Goal: Task Accomplishment & Management: Use online tool/utility

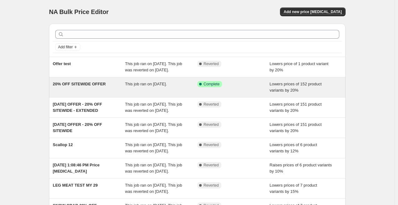
click at [92, 86] on span "20% OFF SITEWIDE OFFER" at bounding box center [79, 84] width 53 height 5
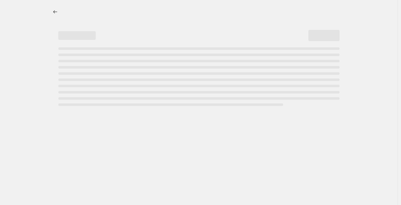
select select "percentage"
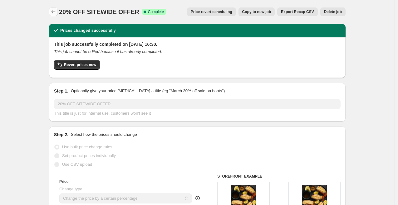
click at [51, 13] on button "Price change jobs" at bounding box center [53, 11] width 9 height 9
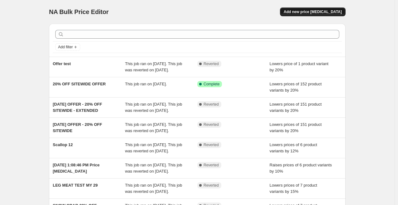
click at [311, 11] on span "Add new price [MEDICAL_DATA]" at bounding box center [312, 11] width 58 height 5
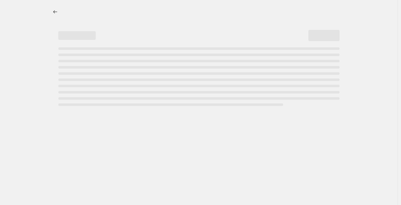
select select "percentage"
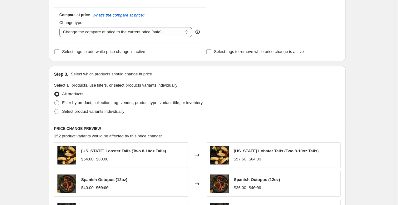
scroll to position [244, 0]
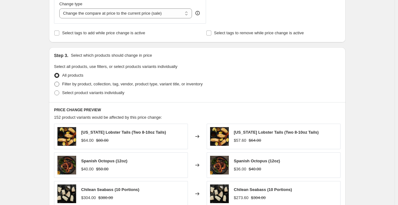
click at [111, 83] on span "Filter by product, collection, tag, vendor, product type, variant title, or inv…" at bounding box center [132, 84] width 140 height 5
click at [55, 82] on input "Filter by product, collection, tag, vendor, product type, variant title, or inv…" at bounding box center [54, 82] width 0 height 0
radio input "true"
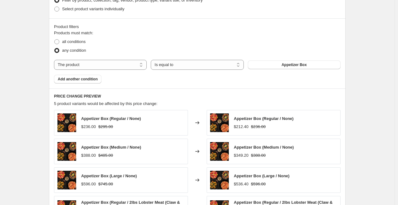
scroll to position [340, 0]
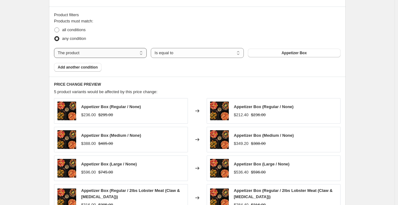
click at [109, 54] on select "The product The product's collection The product's tag The product's vendor The…" at bounding box center [100, 53] width 93 height 10
click at [177, 55] on select "Is equal to Is not equal to" at bounding box center [197, 53] width 93 height 10
select select "not_equal"
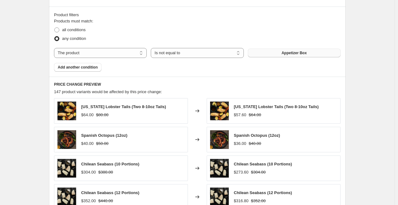
click at [286, 54] on span "Appetizer Box" at bounding box center [293, 53] width 25 height 5
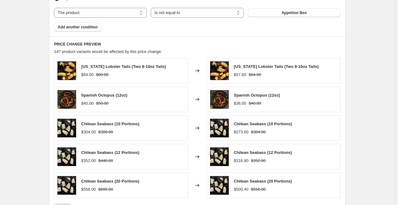
scroll to position [379, 0]
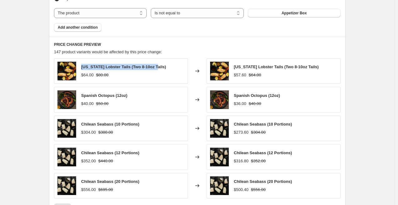
drag, startPoint x: 158, startPoint y: 67, endPoint x: 84, endPoint y: 68, distance: 74.8
click at [84, 68] on span "[US_STATE] Lobster Tails (Two 8-10oz Tails)" at bounding box center [123, 67] width 85 height 5
copy span "[US_STATE] Lobster Tails (Two 8-10oz Tails)"
click at [275, 13] on button "Appetizer Box" at bounding box center [294, 13] width 93 height 9
click at [190, 57] on div "PRICE CHANGE PREVIEW 147 product variants would be affected by this price chang…" at bounding box center [197, 127] width 296 height 181
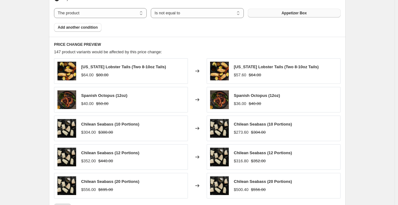
click at [284, 15] on span "Appetizer Box" at bounding box center [293, 13] width 25 height 5
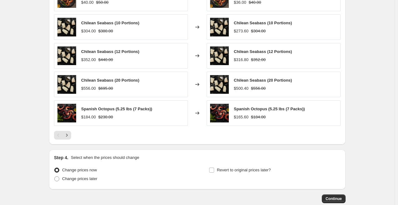
scroll to position [429, 0]
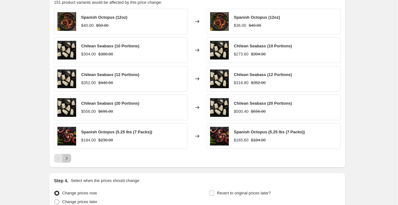
click at [71, 155] on button "Next" at bounding box center [66, 158] width 9 height 9
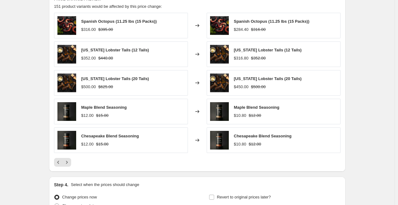
scroll to position [418, 0]
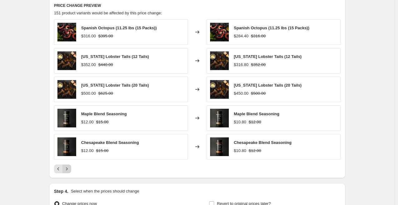
click at [70, 167] on icon "Next" at bounding box center [67, 169] width 6 height 6
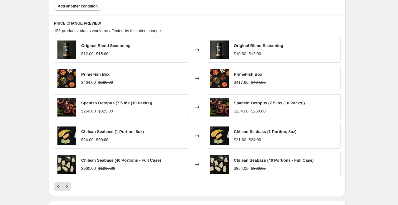
scroll to position [418, 0]
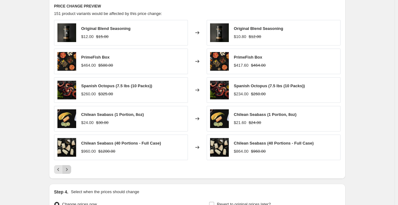
click at [68, 170] on icon "Next" at bounding box center [67, 169] width 2 height 3
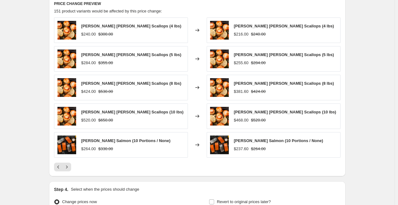
scroll to position [421, 0]
click at [70, 165] on icon "Next" at bounding box center [67, 167] width 6 height 6
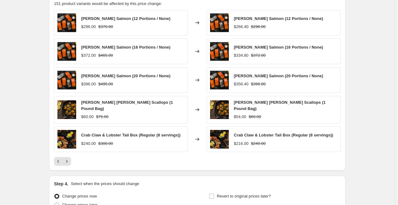
scroll to position [430, 0]
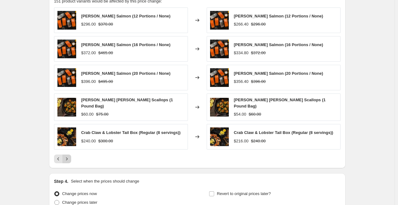
click at [68, 156] on icon "Next" at bounding box center [67, 159] width 6 height 6
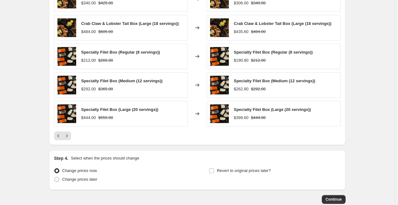
scroll to position [470, 0]
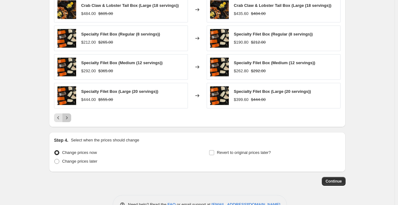
click at [69, 121] on icon "Next" at bounding box center [67, 118] width 6 height 6
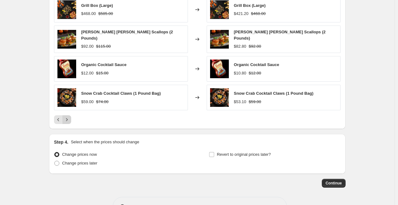
click at [69, 118] on icon "Next" at bounding box center [67, 120] width 6 height 6
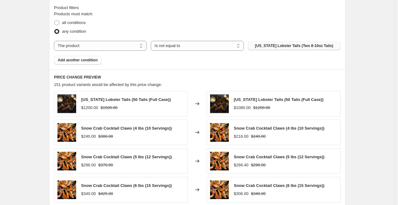
scroll to position [347, 0]
click at [175, 46] on select "Is equal to Is not equal to" at bounding box center [197, 46] width 93 height 10
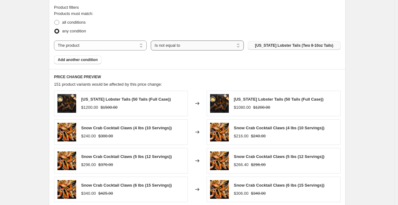
click at [175, 48] on select "Is equal to Is not equal to" at bounding box center [197, 46] width 93 height 10
click at [133, 58] on div "Products must match: all conditions any condition The product The product's col…" at bounding box center [197, 38] width 286 height 54
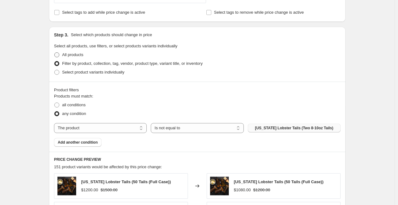
scroll to position [265, 0]
click at [71, 55] on span "All products" at bounding box center [72, 54] width 21 height 5
click at [55, 52] on input "All products" at bounding box center [54, 52] width 0 height 0
radio input "true"
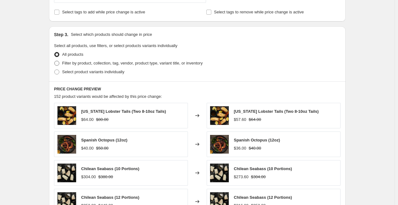
click at [82, 62] on span "Filter by product, collection, tag, vendor, product type, variant title, or inv…" at bounding box center [132, 63] width 140 height 5
click at [55, 61] on input "Filter by product, collection, tag, vendor, product type, variant title, or inv…" at bounding box center [54, 61] width 0 height 0
radio input "true"
select select "not_equal"
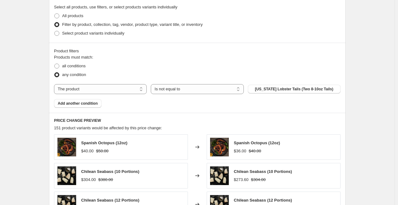
scroll to position [311, 0]
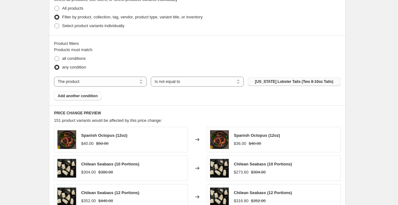
click at [324, 83] on span "[US_STATE] Lobster Tails (Two 8-10oz Tails)" at bounding box center [294, 81] width 78 height 5
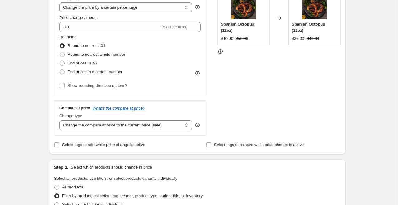
scroll to position [0, 0]
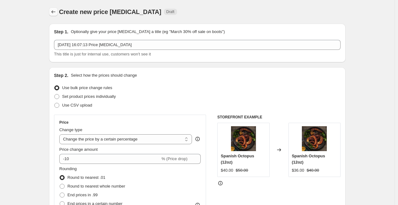
click at [56, 14] on icon "Price change jobs" at bounding box center [53, 12] width 6 height 6
